Goal: Information Seeking & Learning: Learn about a topic

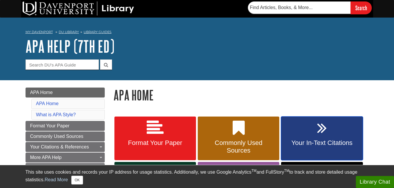
click at [317, 122] on link "Your In-Text Citations" at bounding box center [322, 139] width 82 height 44
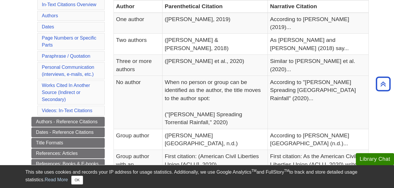
scroll to position [164, 0]
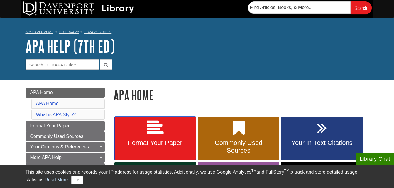
click at [165, 125] on link "Format Your Paper" at bounding box center [155, 139] width 82 height 44
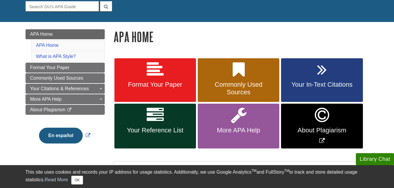
scroll to position [59, 0]
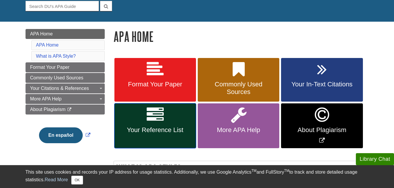
click at [165, 121] on link "Your Reference List" at bounding box center [155, 126] width 82 height 45
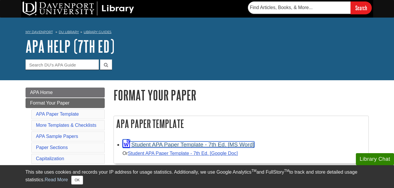
click at [172, 144] on link "Student APA Paper Template - 7th Ed. [MS Word]" at bounding box center [189, 145] width 132 height 6
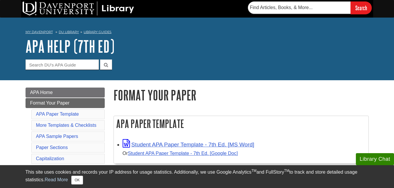
click at [27, 29] on nav "My Davenport DU Library Library Guides APA APA Help (7th Ed) Format Your Paper" at bounding box center [197, 32] width 343 height 9
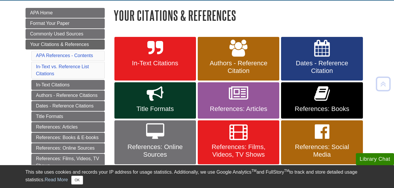
scroll to position [82, 0]
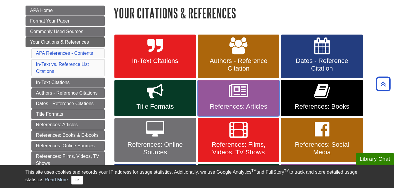
click at [222, 96] on link "References: Articles" at bounding box center [239, 98] width 82 height 36
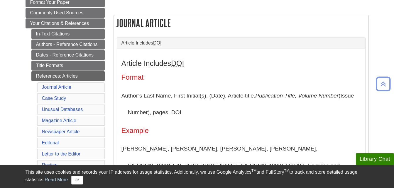
scroll to position [117, 0]
